Goal: Task Accomplishment & Management: Use online tool/utility

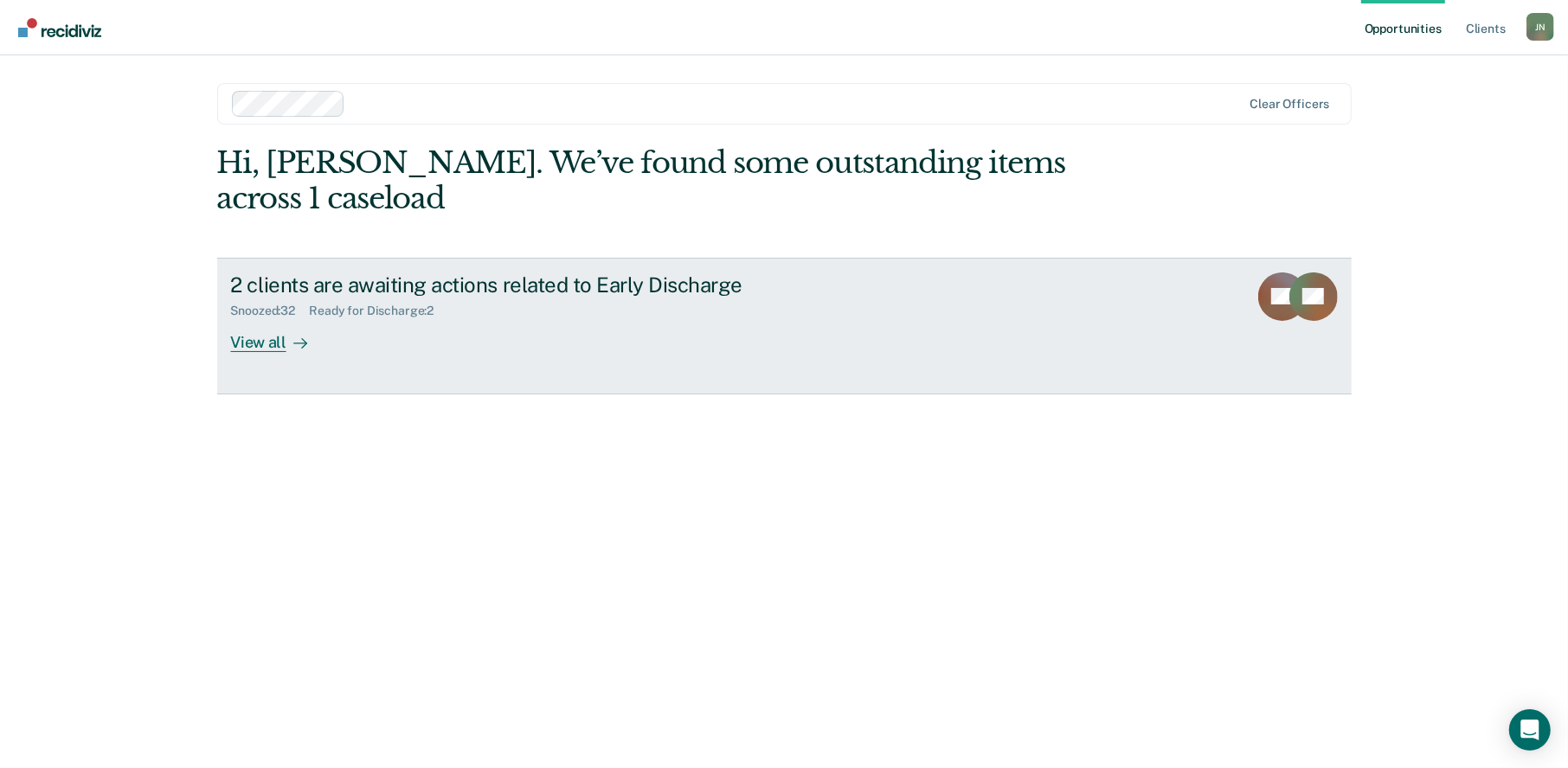
click at [263, 319] on div "View all" at bounding box center [279, 335] width 97 height 33
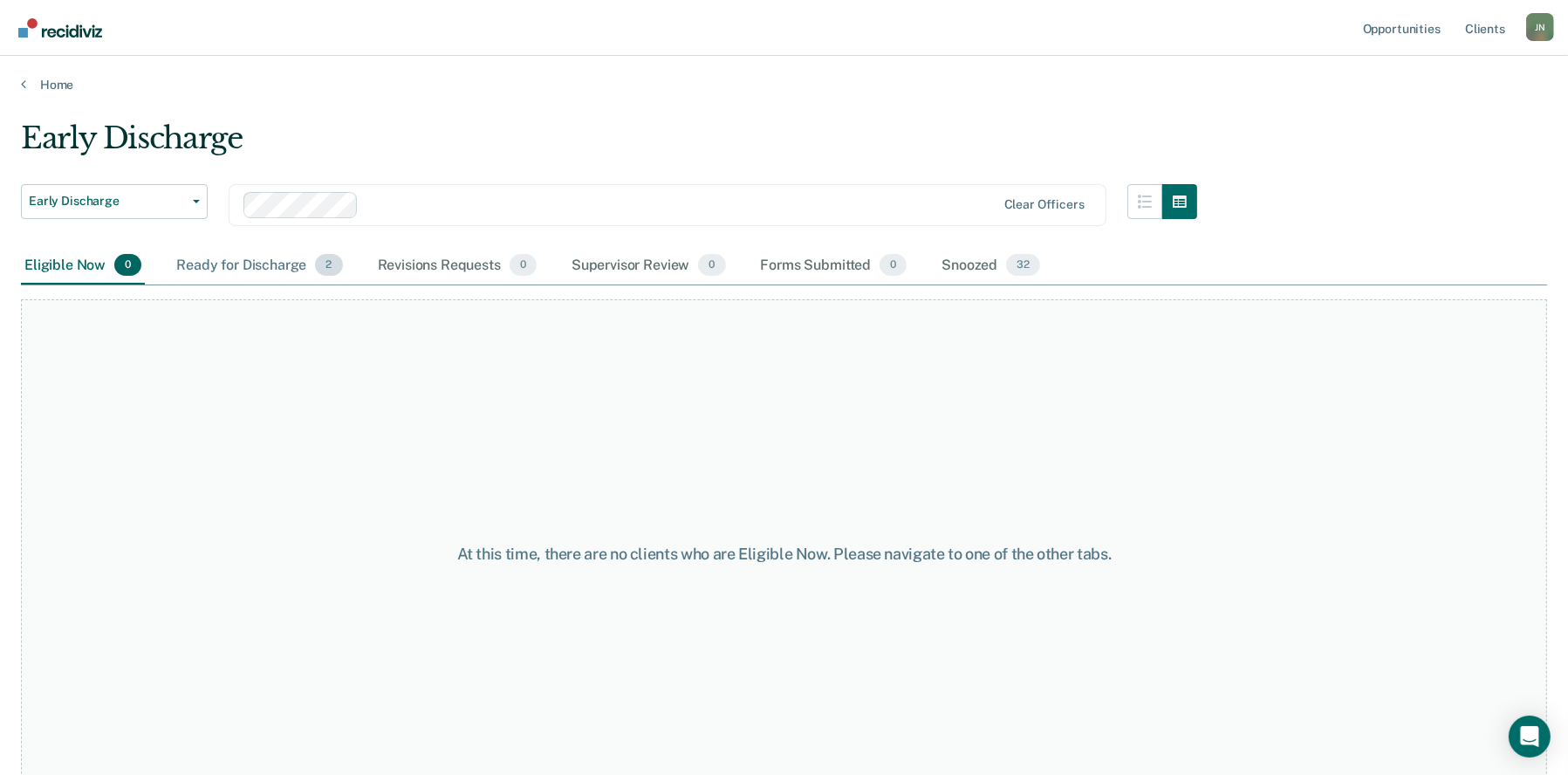
click at [233, 258] on div "Ready for Discharge 2" at bounding box center [259, 266] width 173 height 38
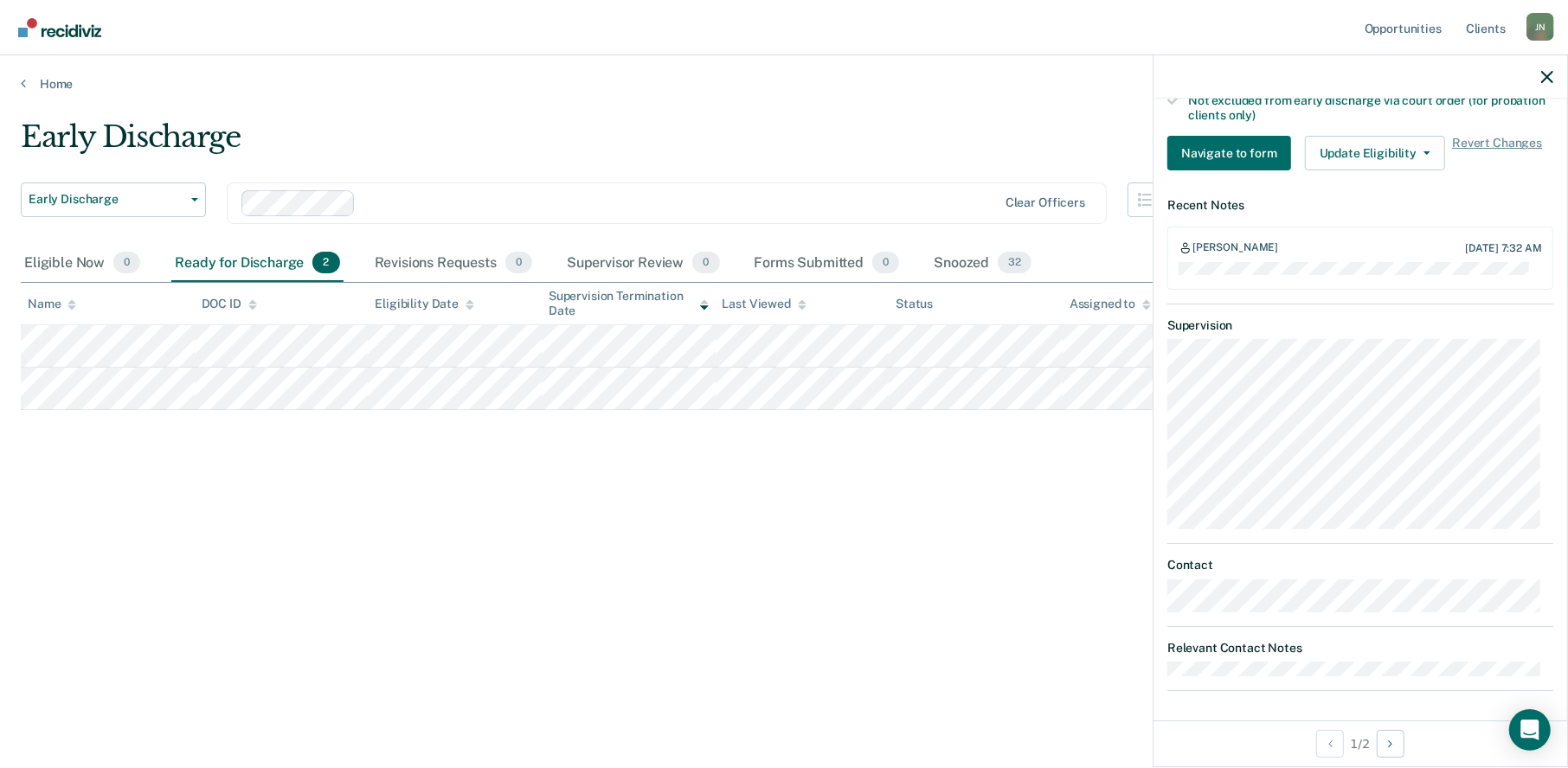
scroll to position [549, 0]
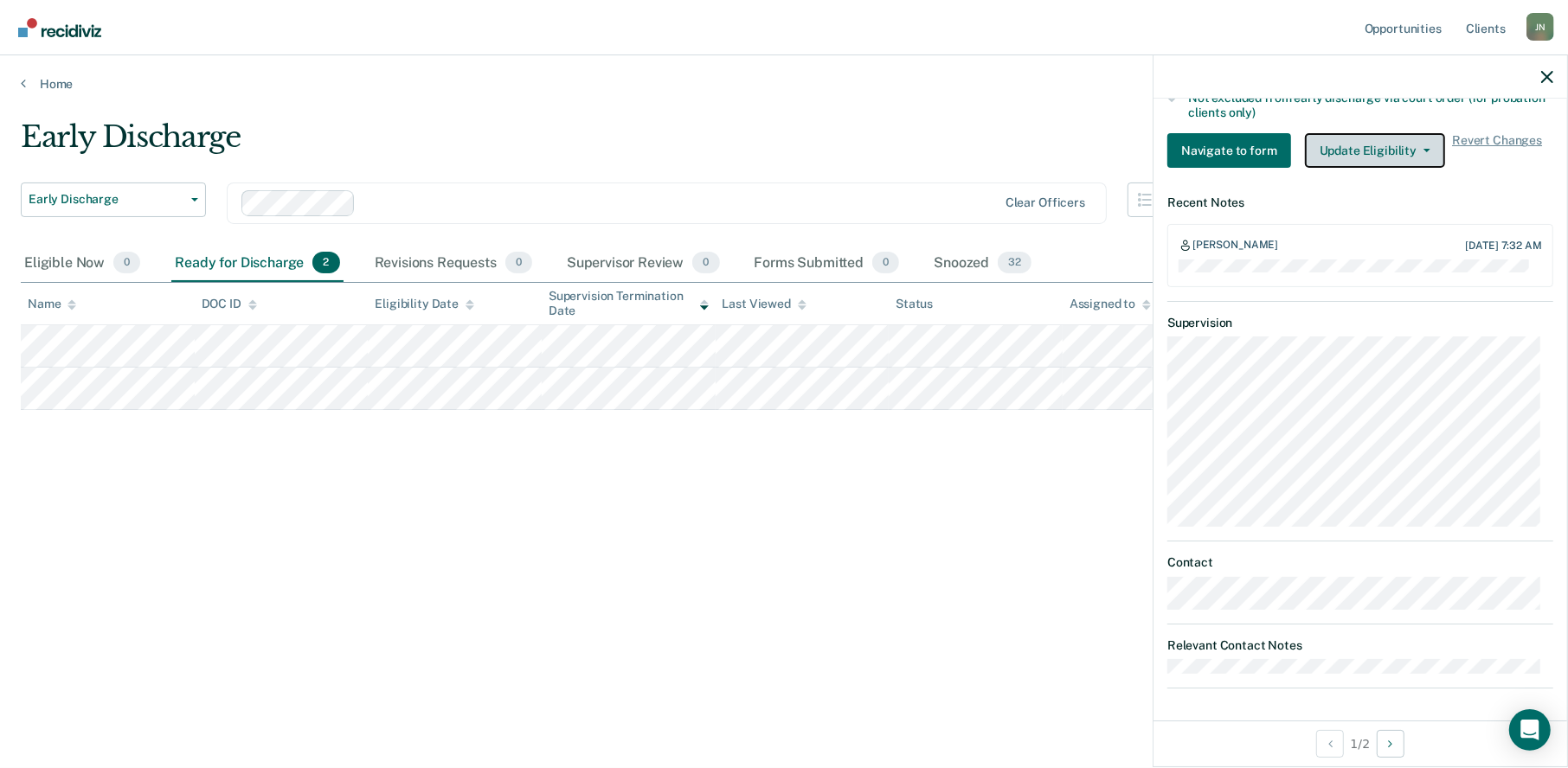
click at [1403, 146] on button "Update Eligibility" at bounding box center [1375, 150] width 140 height 34
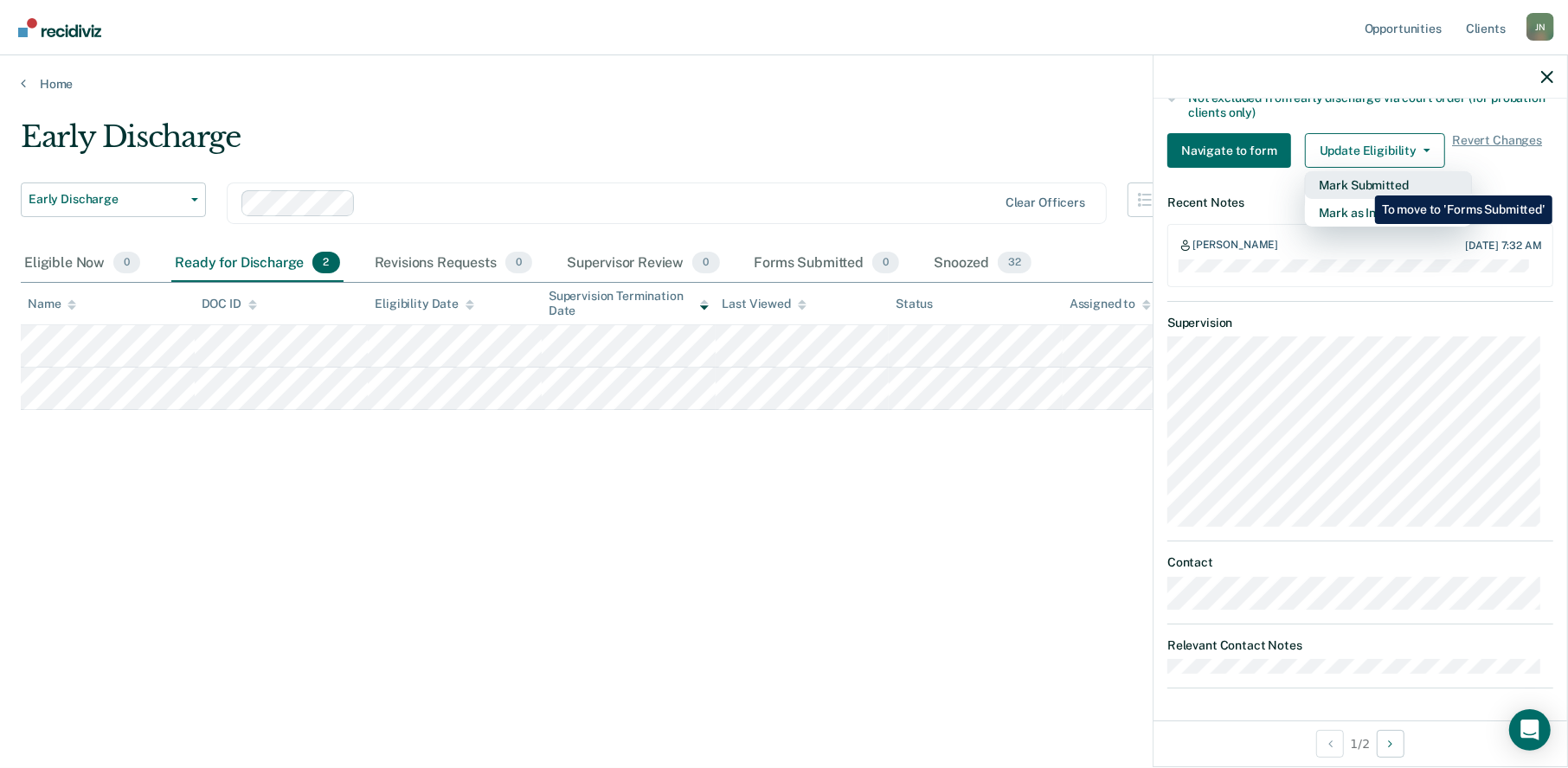
click at [1363, 183] on button "Mark Submitted" at bounding box center [1388, 185] width 167 height 28
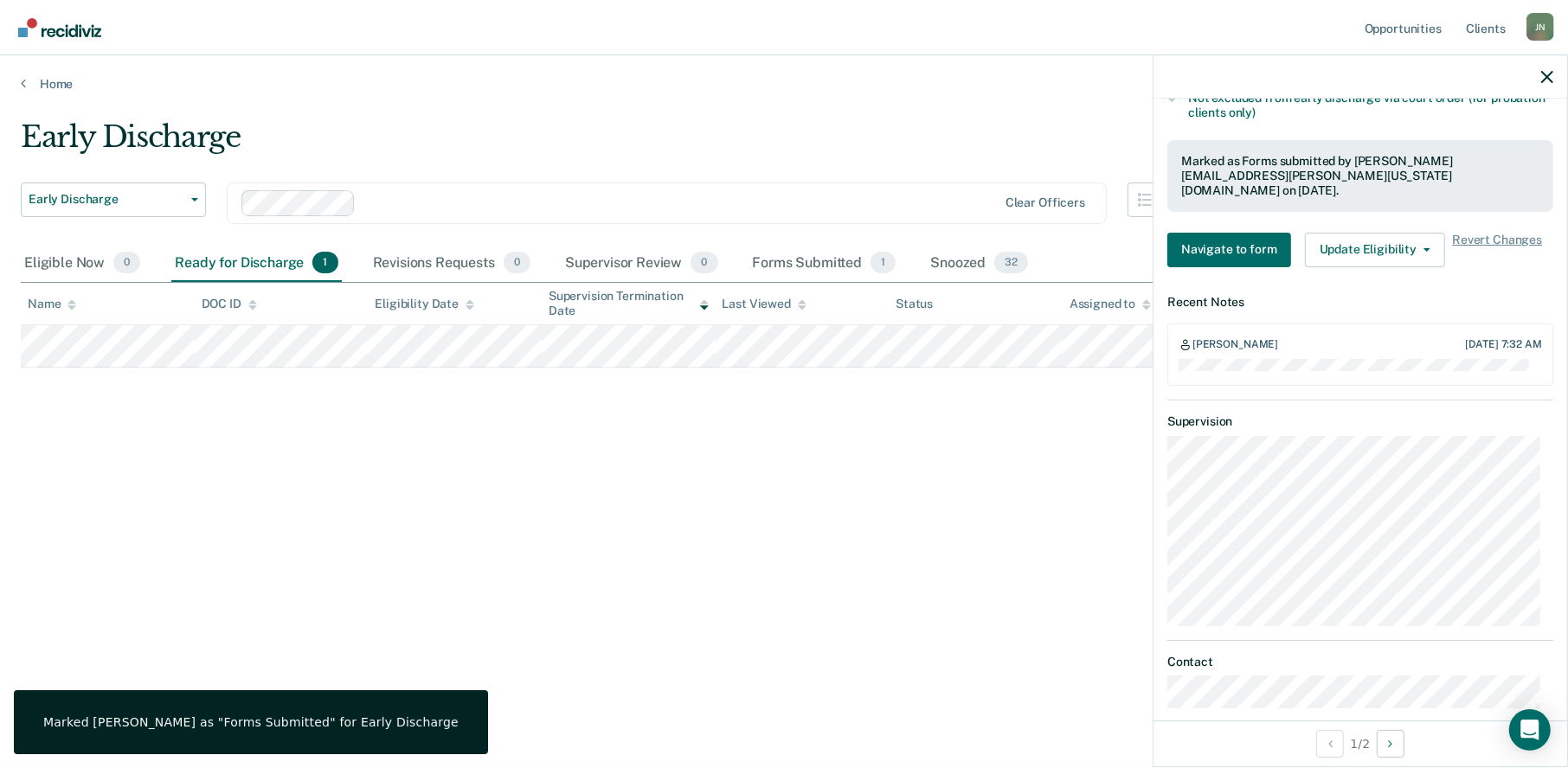
click at [761, 494] on div "Early Discharge Early Discharge Early Discharge Clear officers Eligible Now 0 R…" at bounding box center [784, 378] width 1527 height 519
